Goal: Find specific page/section

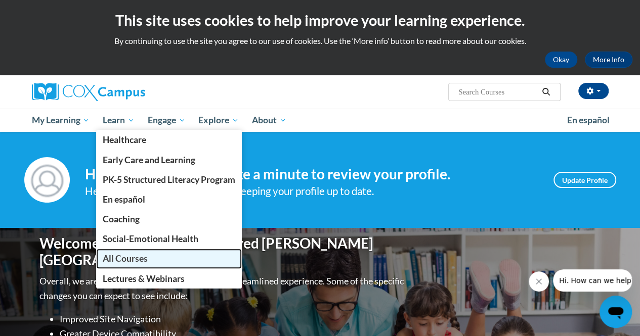
click at [124, 258] on span "All Courses" at bounding box center [125, 258] width 45 height 11
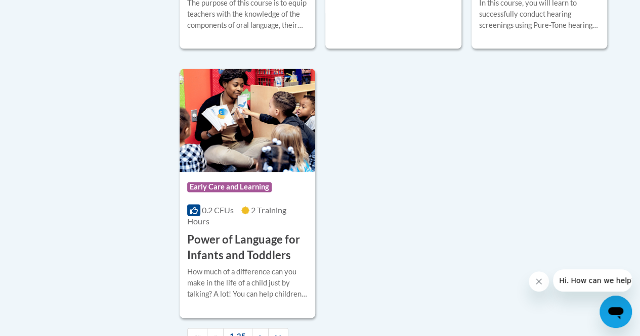
scroll to position [2528, 0]
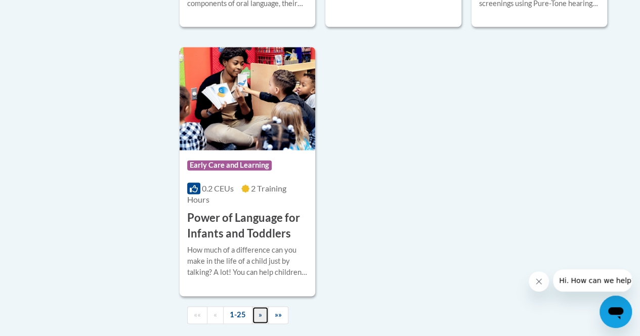
click at [259, 310] on span "»" at bounding box center [260, 314] width 4 height 9
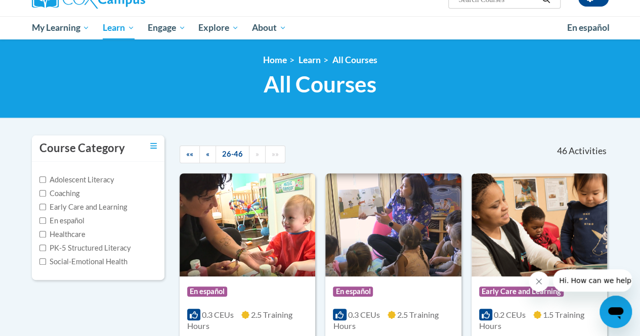
scroll to position [0, 0]
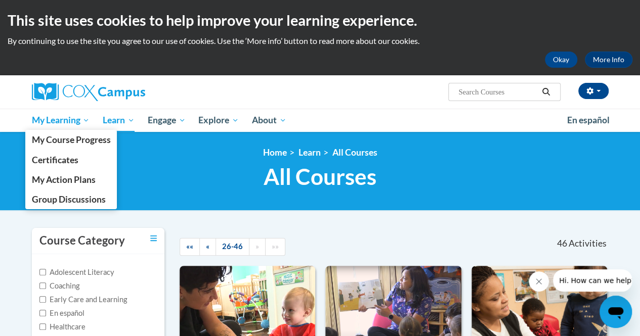
click at [62, 119] on span "My Learning" at bounding box center [60, 120] width 58 height 12
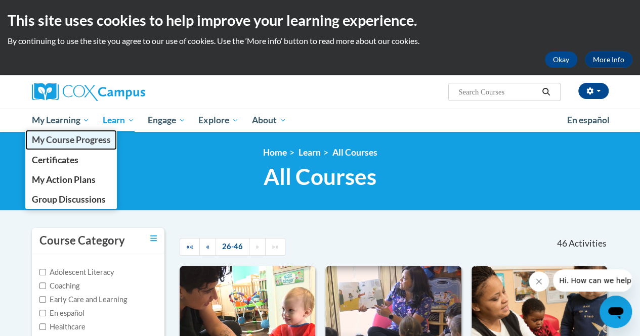
click at [58, 140] on span "My Course Progress" at bounding box center [70, 139] width 79 height 11
